Goal: Task Accomplishment & Management: Manage account settings

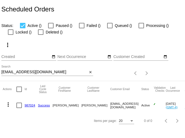
click at [28, 72] on input "hsstanley@comcast.net" at bounding box center [44, 72] width 86 height 4
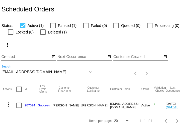
click at [28, 72] on input "hsstanley@comcast.net" at bounding box center [44, 72] width 86 height 4
paste input "debbiecisneros@cox"
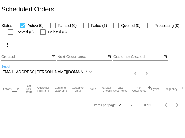
type input "debbiecisneros@cox.net"
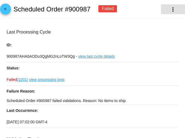
click at [169, 12] on mat-icon "more_vert" at bounding box center [172, 9] width 7 height 7
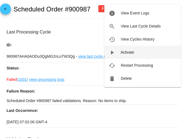
click at [125, 50] on span "Activate" at bounding box center [127, 52] width 14 height 4
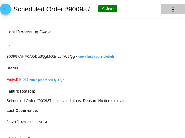
click at [169, 11] on mat-icon "more_vert" at bounding box center [172, 9] width 7 height 7
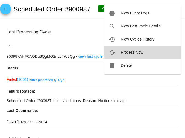
click at [134, 49] on button "cached Process Now" at bounding box center [142, 52] width 76 height 13
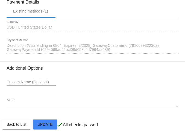
scroll to position [621, 0]
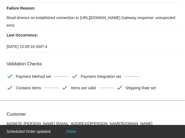
scroll to position [0, 0]
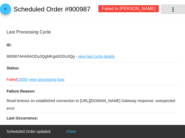
click at [165, 10] on button "more_vert" at bounding box center [173, 9] width 24 height 10
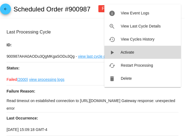
click at [125, 52] on span "Activate" at bounding box center [127, 52] width 14 height 4
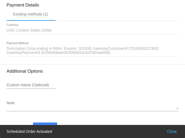
scroll to position [621, 0]
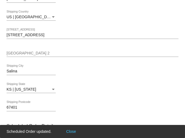
scroll to position [0, 0]
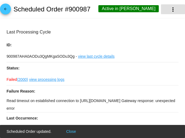
click at [169, 10] on mat-icon "more_vert" at bounding box center [172, 9] width 7 height 7
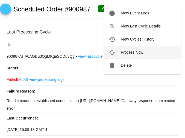
click at [126, 52] on span "Process Now" at bounding box center [131, 52] width 22 height 4
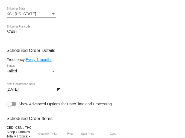
scroll to position [341, 0]
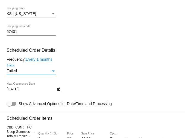
click at [33, 73] on div "Failed" at bounding box center [29, 71] width 44 height 4
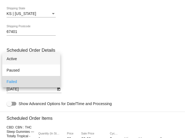
click at [27, 60] on span "Active" at bounding box center [31, 58] width 49 height 11
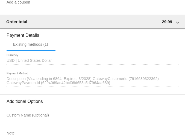
scroll to position [629, 0]
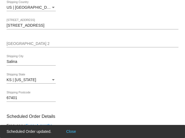
scroll to position [0, 0]
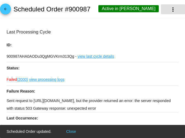
click at [169, 9] on mat-icon "more_vert" at bounding box center [172, 9] width 7 height 7
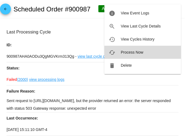
click at [129, 51] on span "Process Now" at bounding box center [131, 52] width 22 height 4
